Goal: Use online tool/utility: Use online tool/utility

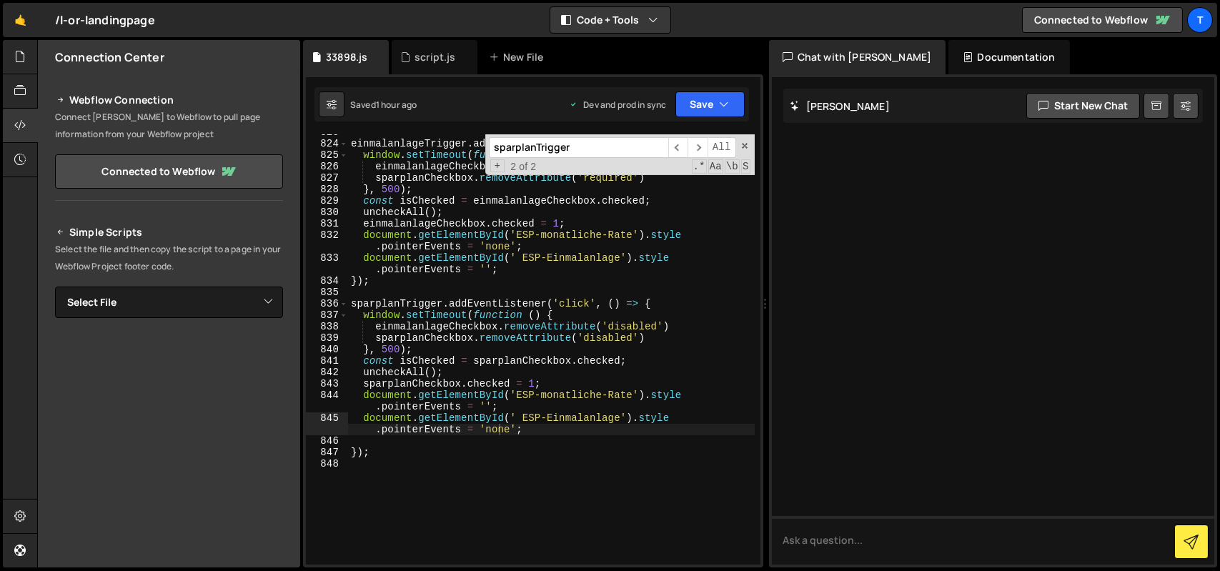
scroll to position [10730, 0]
type textarea "document.getElementById(' ESP-Einmalanlage').style.pointerEvents = 'none';"
drag, startPoint x: 639, startPoint y: 417, endPoint x: 357, endPoint y: 416, distance: 281.5
click at [357, 416] on div "einmalanlageTrigger . addEventListener ( 'click' , ( ) => { window . setTimeout…" at bounding box center [551, 352] width 407 height 453
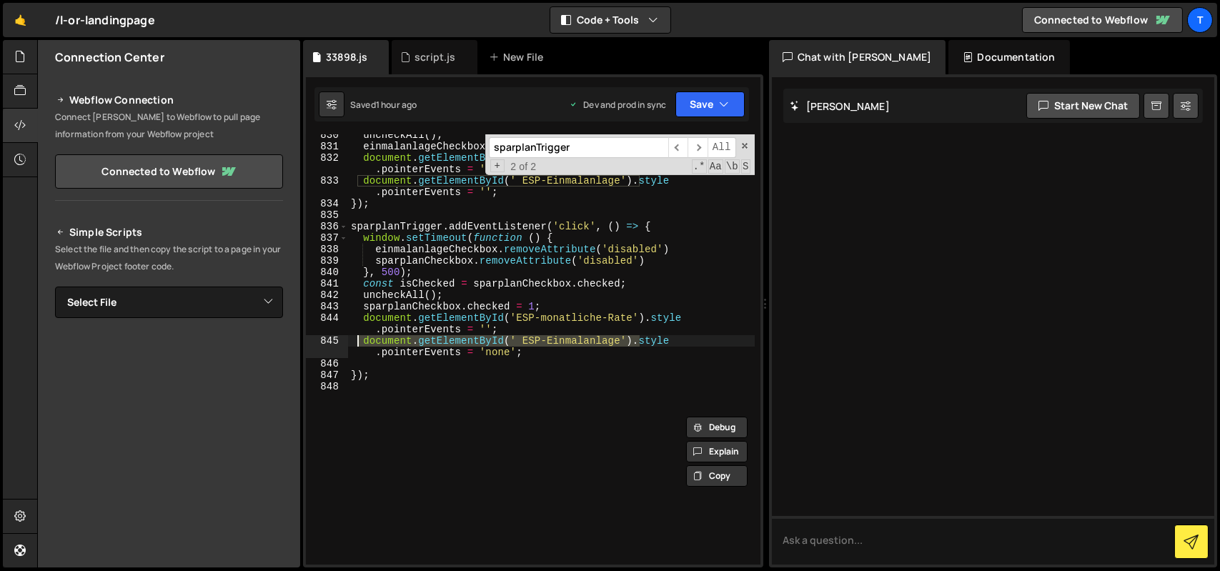
scroll to position [10810, 0]
click at [529, 352] on div "uncheckAll ( ) ; einmalanlageCheckbox . checked = 1 ; document . getElementById…" at bounding box center [551, 354] width 407 height 453
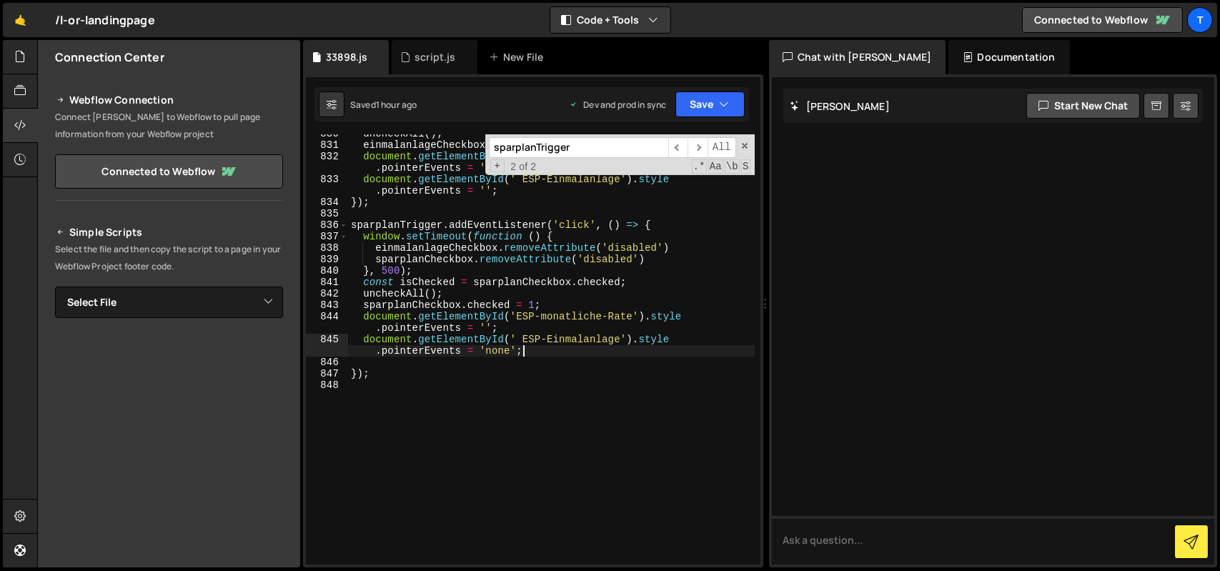
scroll to position [0, 0]
paste textarea "document.getElementById('ESP-Einmalanlage').value=''"
click at [521, 345] on div "uncheckAll ( ) ; einmalanlageCheckbox . checked = 1 ; document . getElementById…" at bounding box center [551, 354] width 407 height 453
click at [522, 342] on div "uncheckAll ( ) ; einmalanlageCheckbox . checked = 1 ; document . getElementById…" at bounding box center [551, 354] width 407 height 453
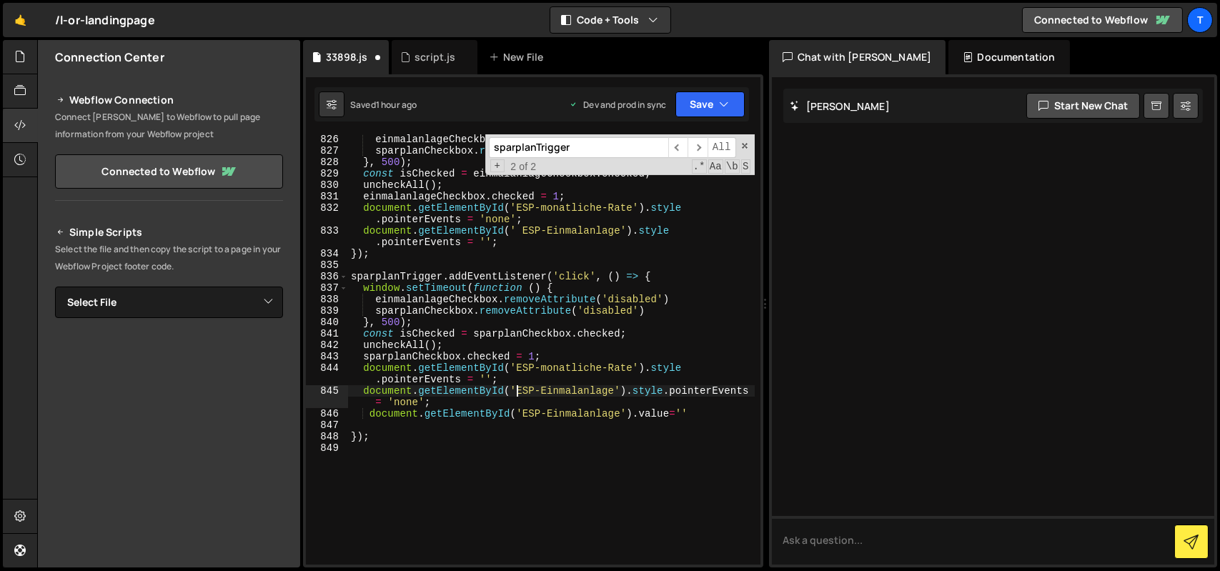
scroll to position [10755, 0]
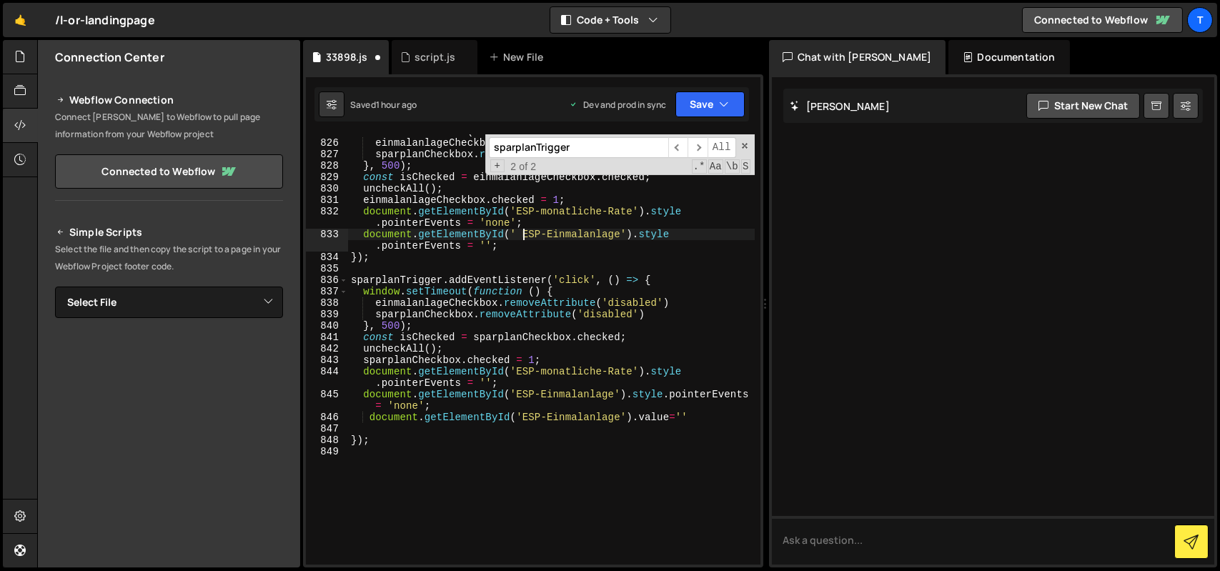
click at [522, 239] on div "window . setTimeout ( function ( ) { einmalanlageCheckbox . removeAttribute ( '…" at bounding box center [551, 352] width 407 height 453
click at [549, 225] on div "window . setTimeout ( function ( ) { einmalanlageCheckbox . removeAttribute ( '…" at bounding box center [551, 352] width 407 height 453
type textarea "document.getElementById('ESP-monatliche-Rate').style.pointerEvents = 'none';"
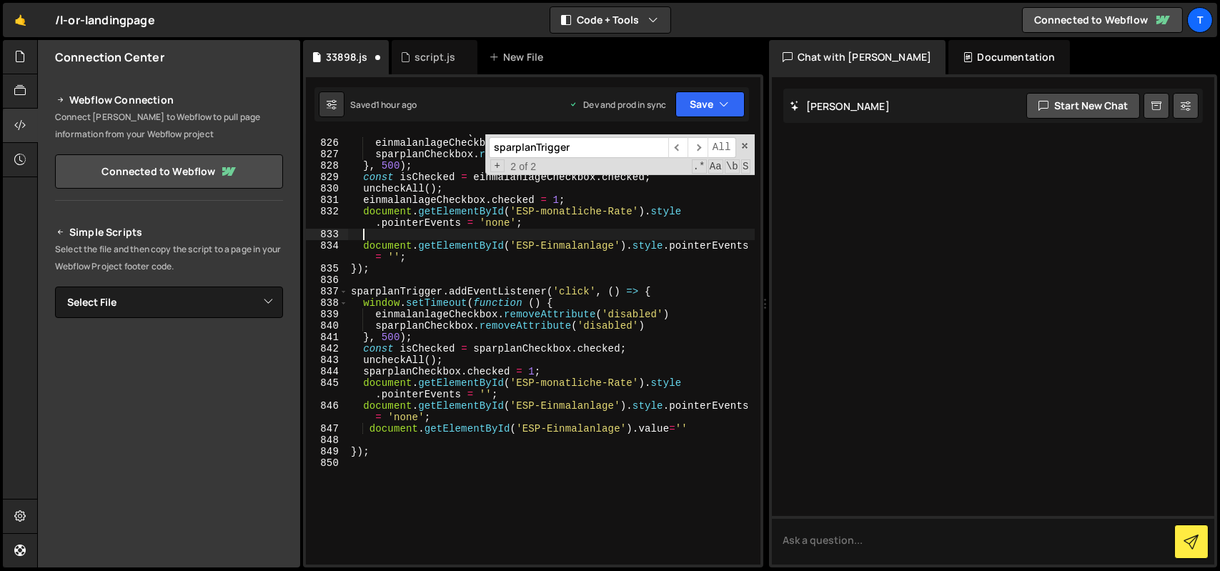
paste textarea "document.getElementById('ESP-Einmalanlage').value=''"
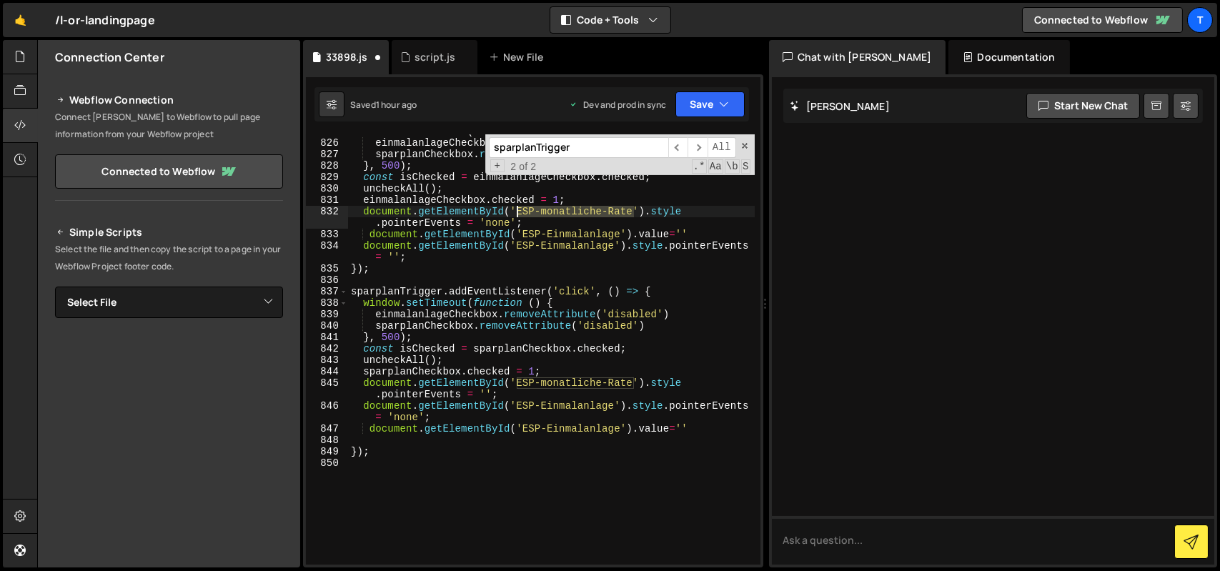
drag, startPoint x: 634, startPoint y: 214, endPoint x: 514, endPoint y: 214, distance: 119.3
click at [514, 214] on div "window . setTimeout ( function ( ) { einmalanlageCheckbox . removeAttribute ( '…" at bounding box center [551, 352] width 407 height 453
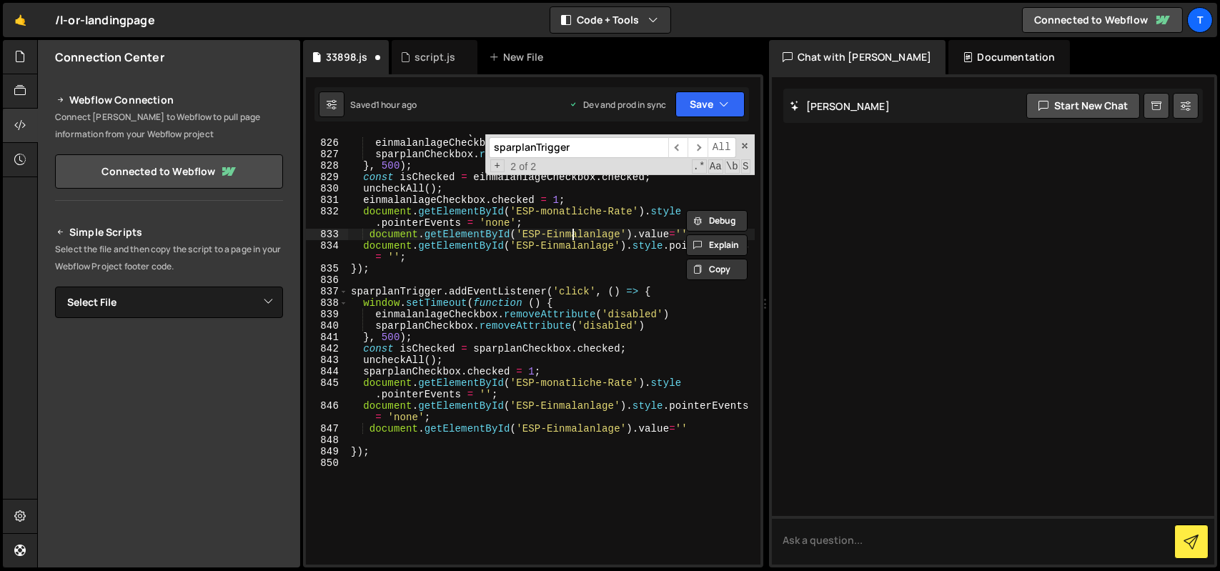
click at [570, 234] on div "window . setTimeout ( function ( ) { einmalanlageCheckbox . removeAttribute ( '…" at bounding box center [551, 352] width 407 height 453
paste textarea "ESP-monatliche-Rate"
click at [697, 101] on button "Save" at bounding box center [709, 104] width 69 height 26
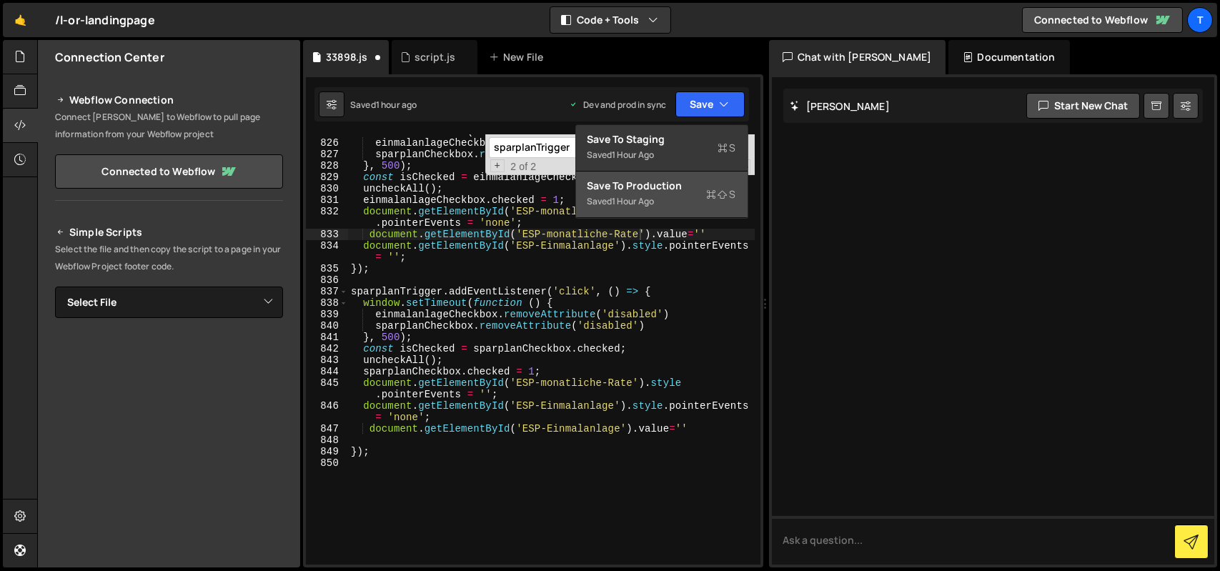
click at [697, 187] on div "Save to Production S" at bounding box center [661, 186] width 149 height 14
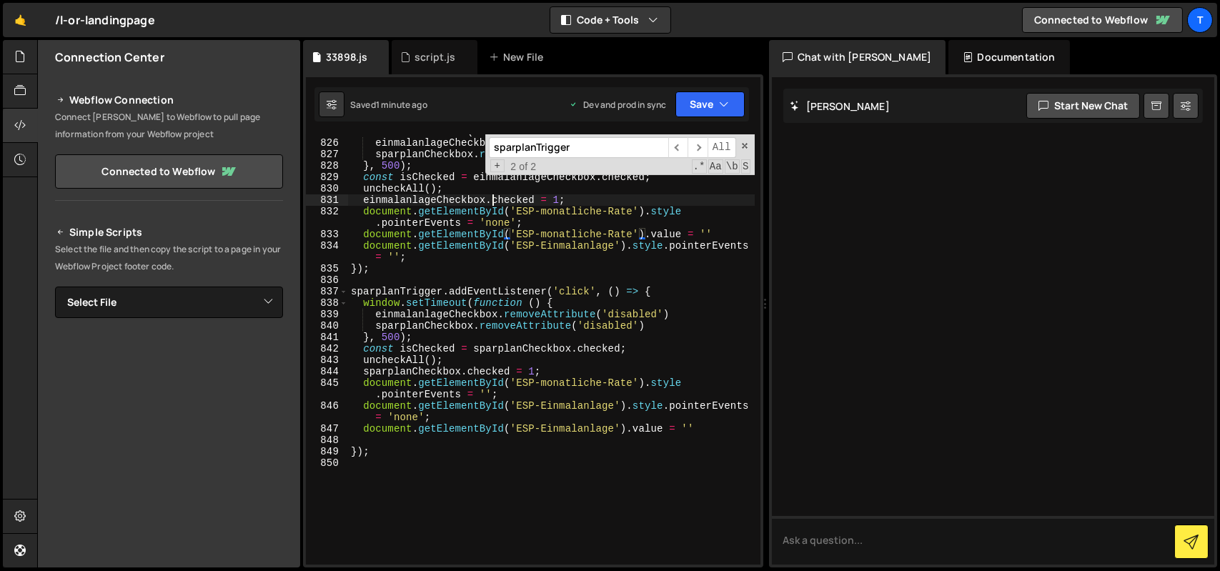
click at [489, 199] on div "window . setTimeout ( function ( ) { einmalanlageCheckbox . removeAttribute ( '…" at bounding box center [551, 352] width 407 height 453
type textarea "document.getElementById('ESP-Einmalanlage').value=''"
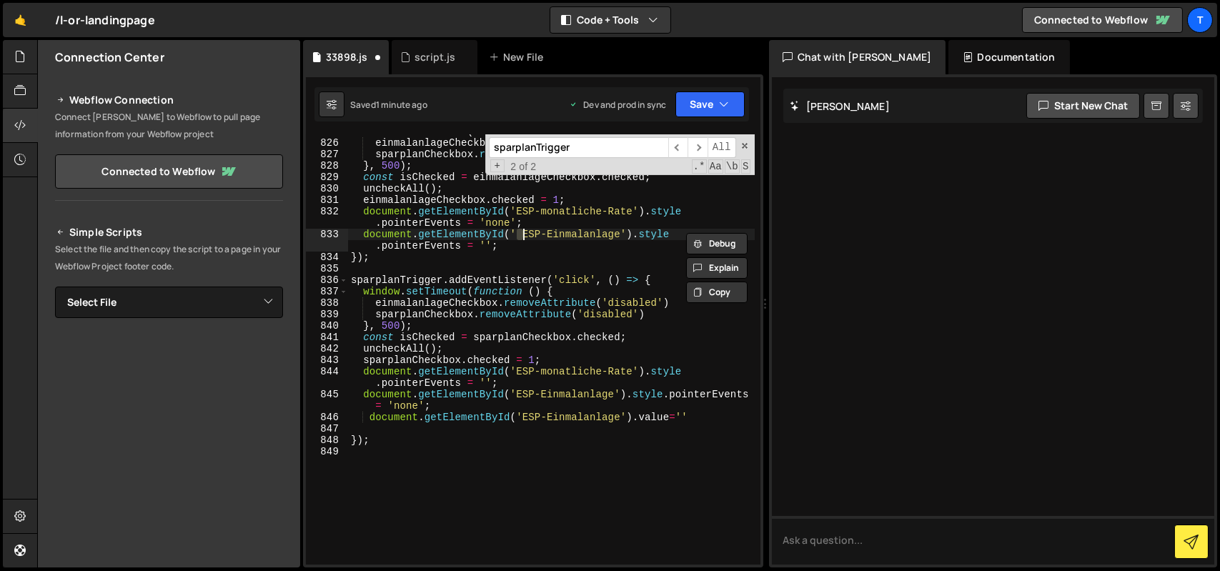
type textarea "document.getElementById(' ESP-Einmalanlage').style.pointerEvents = 'none';"
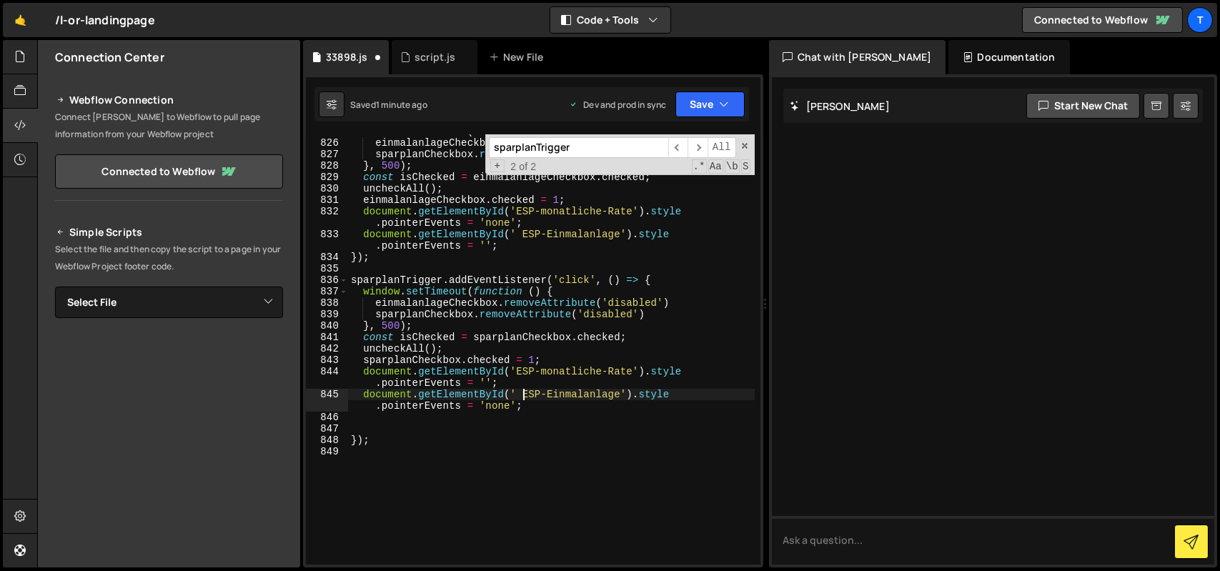
click at [520, 394] on div "window . setTimeout ( function ( ) { einmalanlageCheckbox . removeAttribute ( '…" at bounding box center [551, 352] width 407 height 453
click at [525, 236] on div "window . setTimeout ( function ( ) { einmalanlageCheckbox . removeAttribute ( '…" at bounding box center [551, 352] width 407 height 453
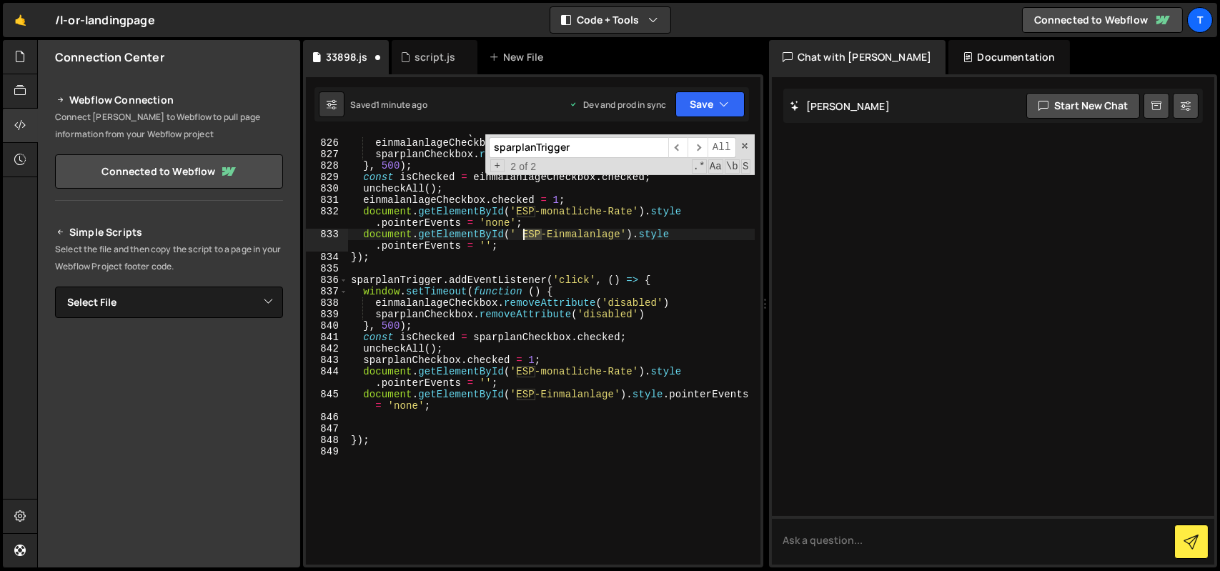
click at [525, 236] on div "window . setTimeout ( function ( ) { einmalanlageCheckbox . removeAttribute ( '…" at bounding box center [551, 352] width 407 height 453
click at [522, 234] on div "window . setTimeout ( function ( ) { einmalanlageCheckbox . removeAttribute ( '…" at bounding box center [551, 349] width 407 height 430
type textarea "document.getElementById('ESP-Einmalanlage').style.pointerEvents = '';"
click at [683, 104] on button "Save" at bounding box center [709, 104] width 69 height 26
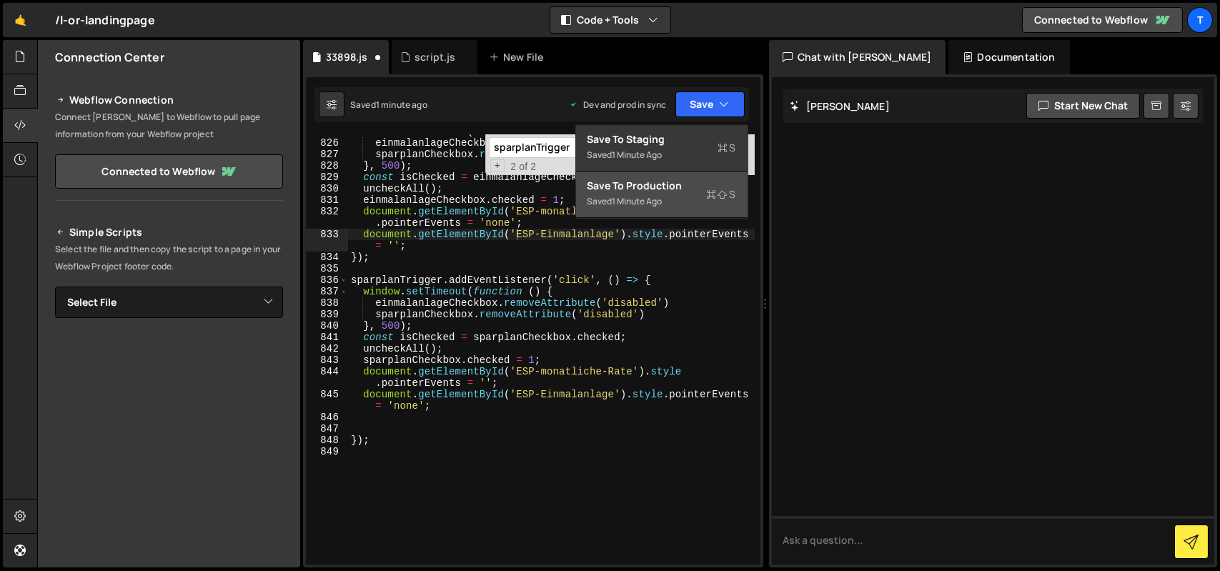
click at [659, 199] on div "1 minute ago" at bounding box center [637, 201] width 50 height 12
